Goal: Transaction & Acquisition: Purchase product/service

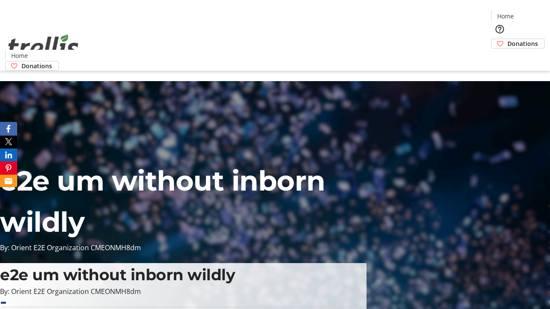
click at [507, 39] on span "Donations" at bounding box center [522, 43] width 31 height 9
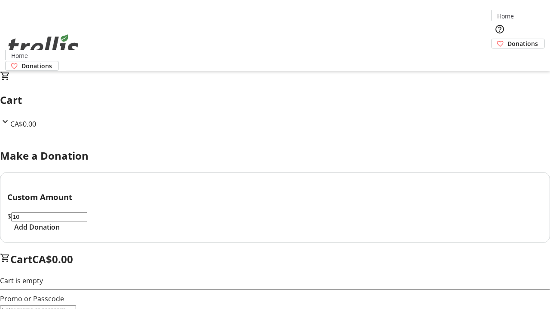
click at [60, 232] on span "Add Donation" at bounding box center [37, 227] width 46 height 10
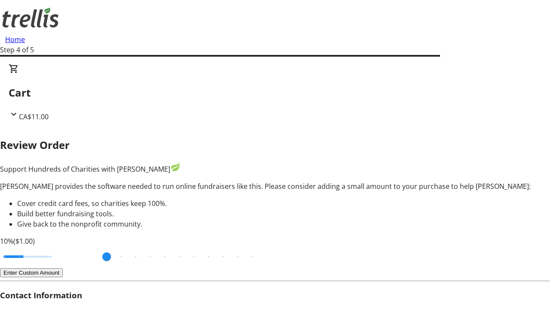
click at [63, 269] on button "Enter Custom Amount" at bounding box center [31, 273] width 63 height 9
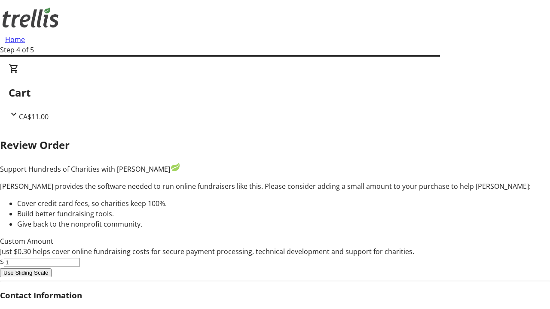
type input "5"
